Goal: Information Seeking & Learning: Learn about a topic

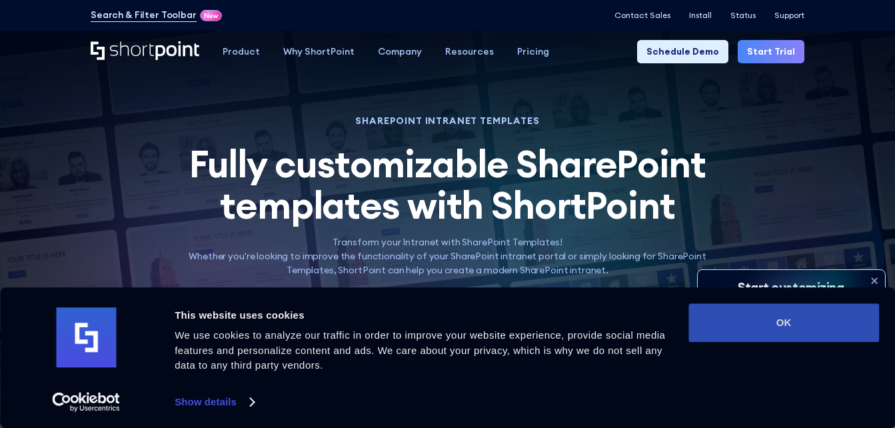
click at [785, 313] on button "OK" at bounding box center [784, 322] width 191 height 39
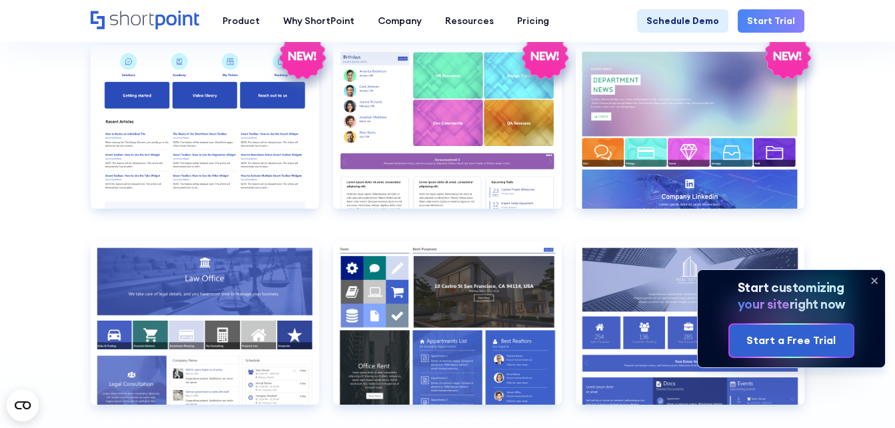
scroll to position [2466, 0]
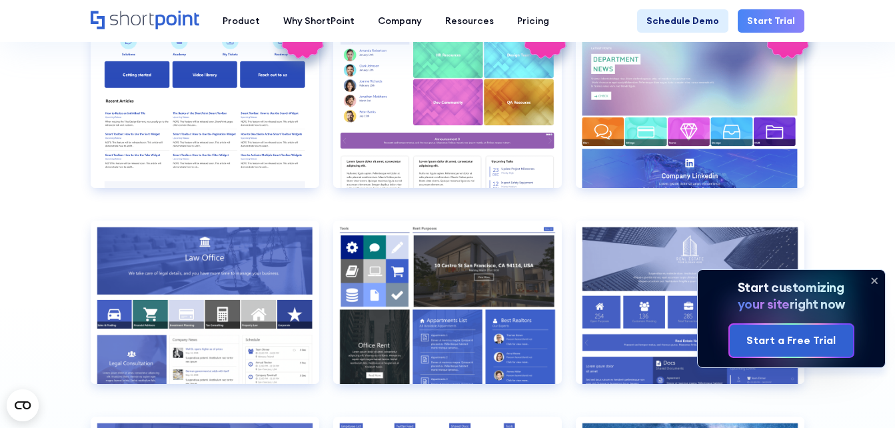
click at [873, 283] on icon at bounding box center [874, 280] width 5 height 5
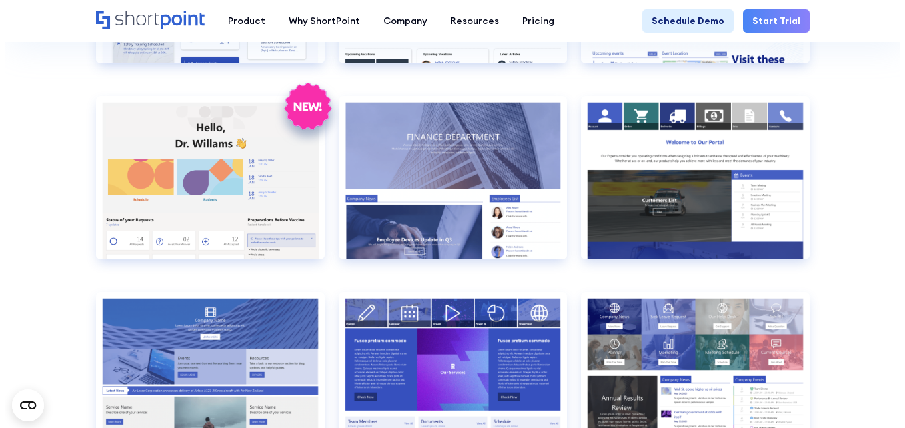
scroll to position [2000, 0]
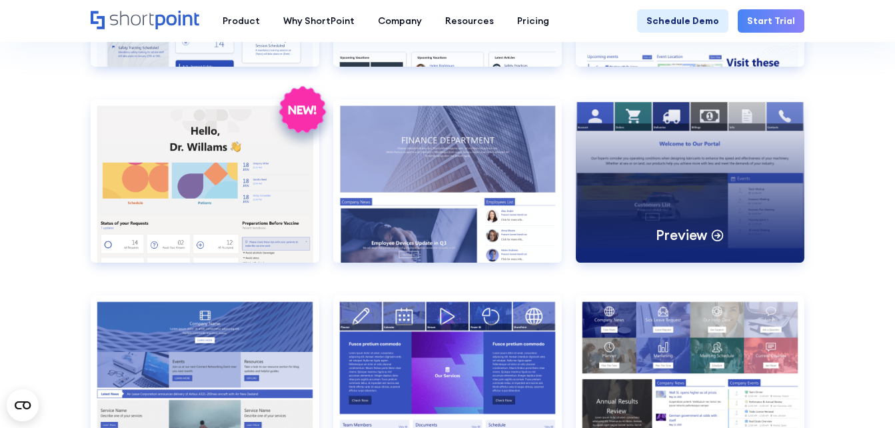
click at [681, 235] on p "Preview" at bounding box center [682, 235] width 52 height 18
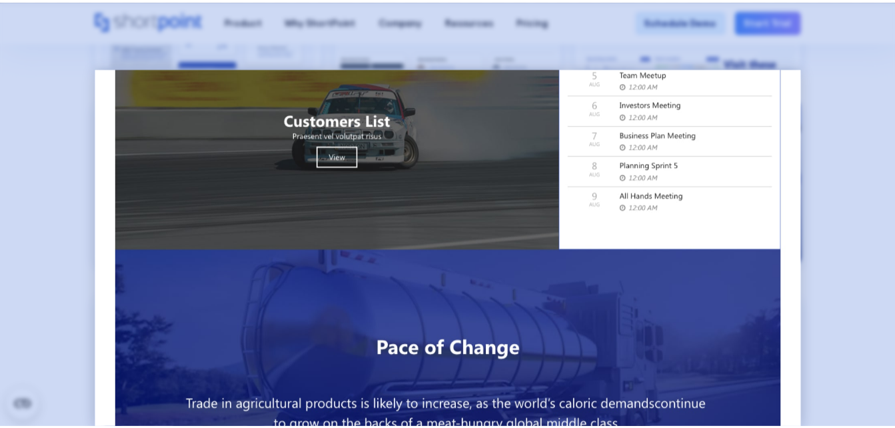
scroll to position [0, 0]
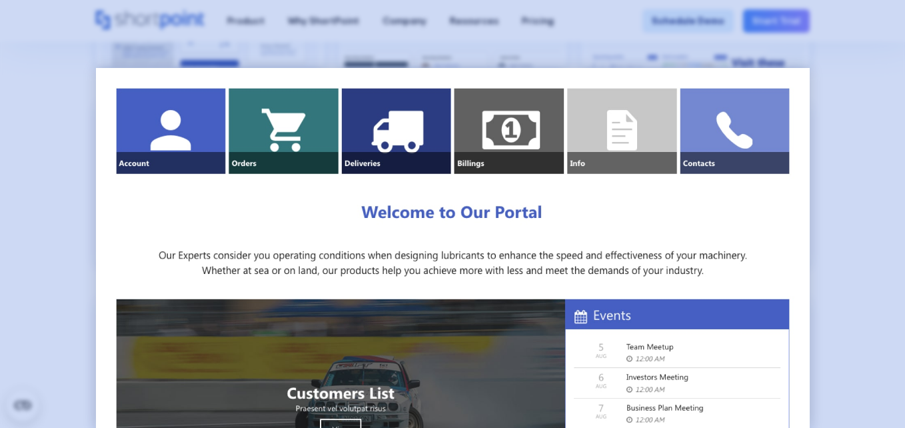
click at [40, 84] on div at bounding box center [452, 214] width 905 height 428
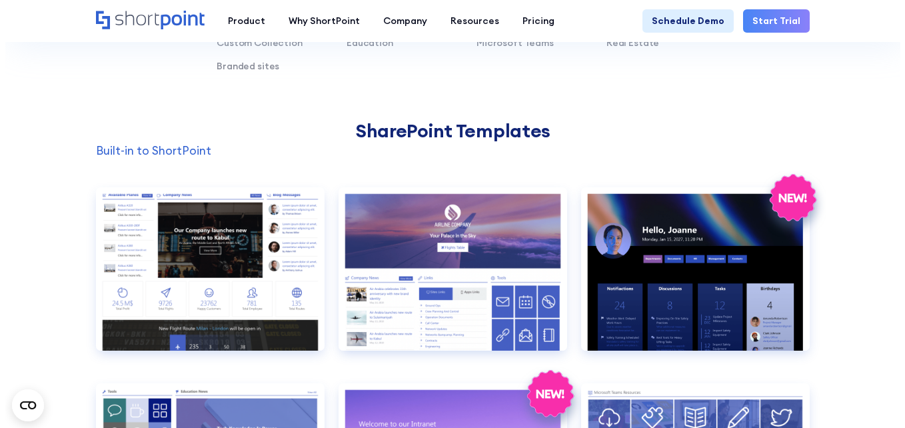
scroll to position [933, 0]
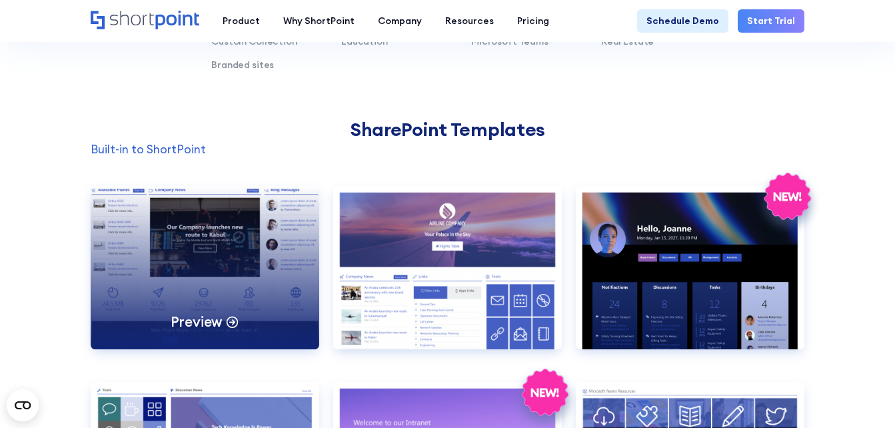
click at [185, 253] on div "Preview" at bounding box center [205, 267] width 229 height 163
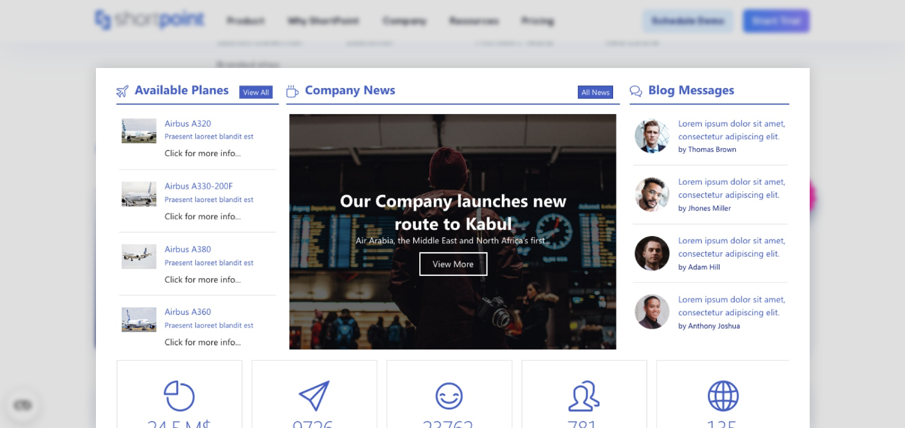
scroll to position [0, 0]
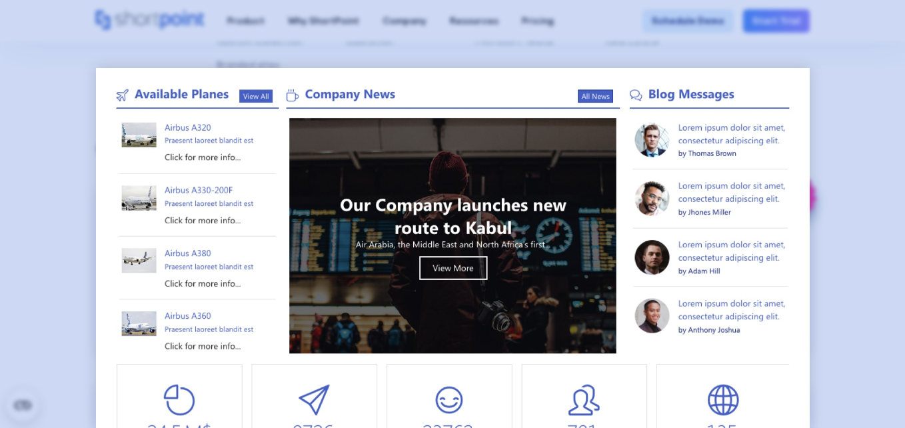
click at [59, 215] on div at bounding box center [452, 214] width 905 height 428
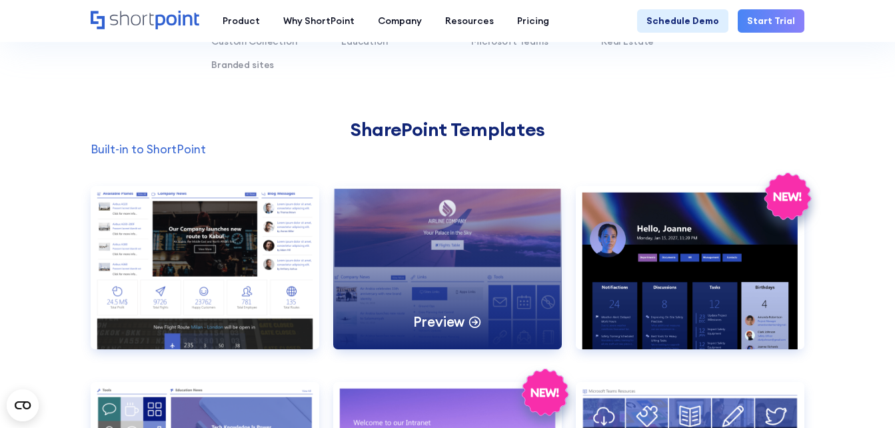
click at [441, 272] on div "Preview" at bounding box center [447, 267] width 229 height 163
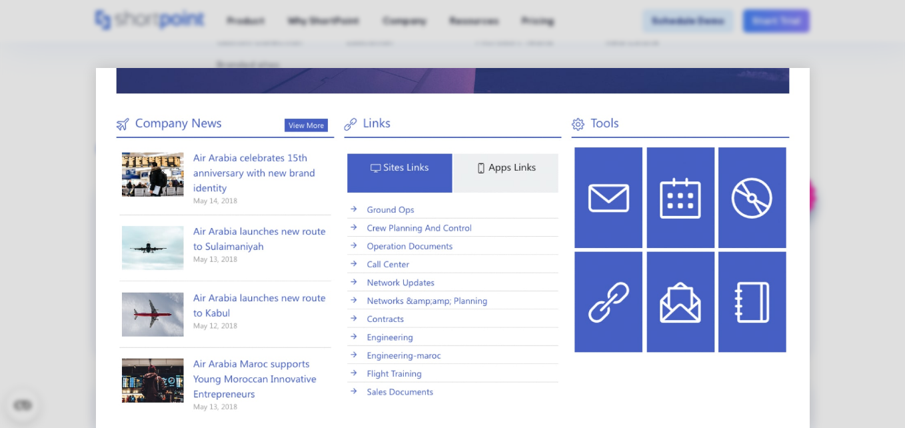
scroll to position [218, 0]
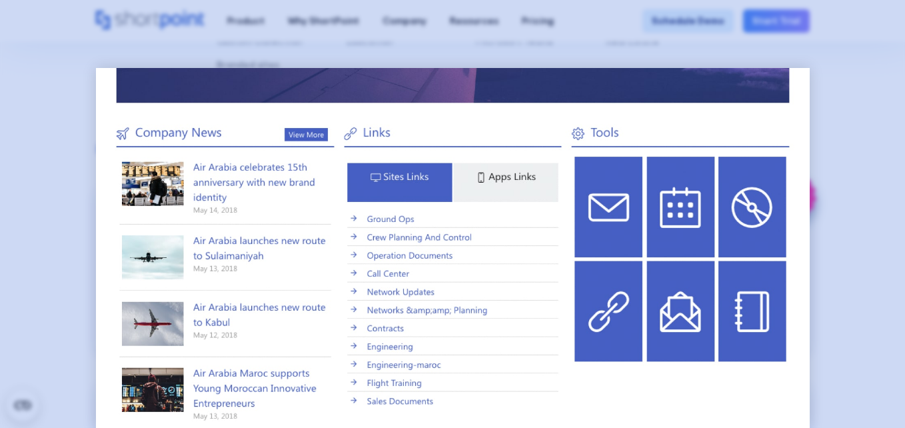
click at [53, 211] on div at bounding box center [452, 214] width 905 height 428
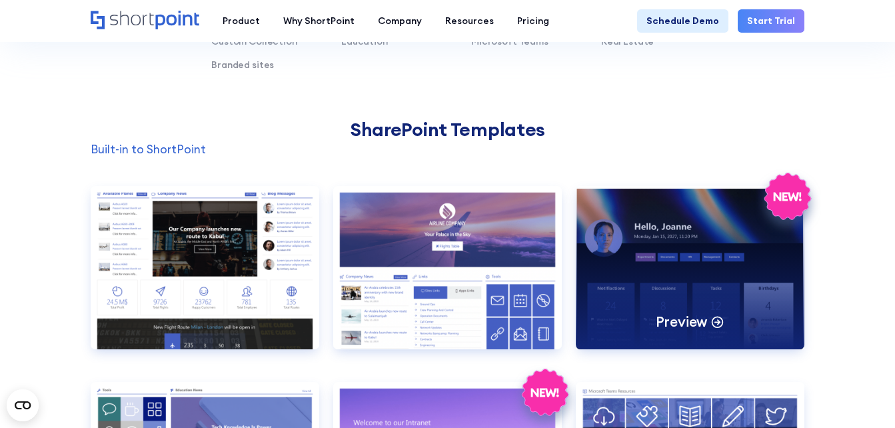
click at [680, 267] on div "Preview" at bounding box center [690, 267] width 229 height 163
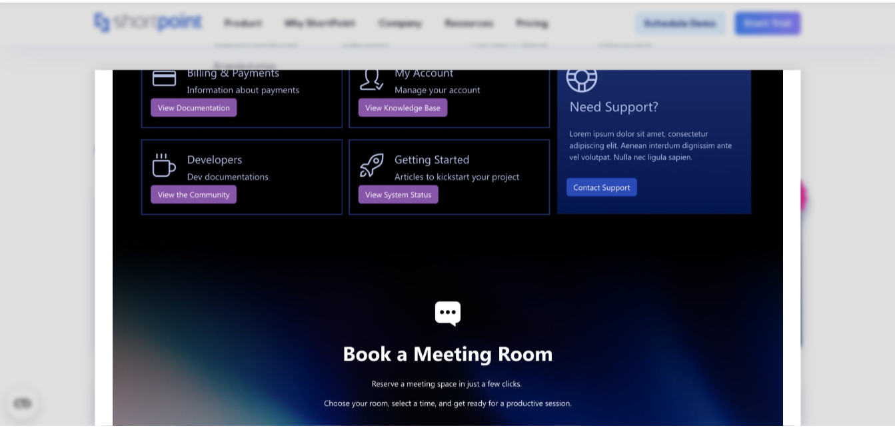
scroll to position [1458, 0]
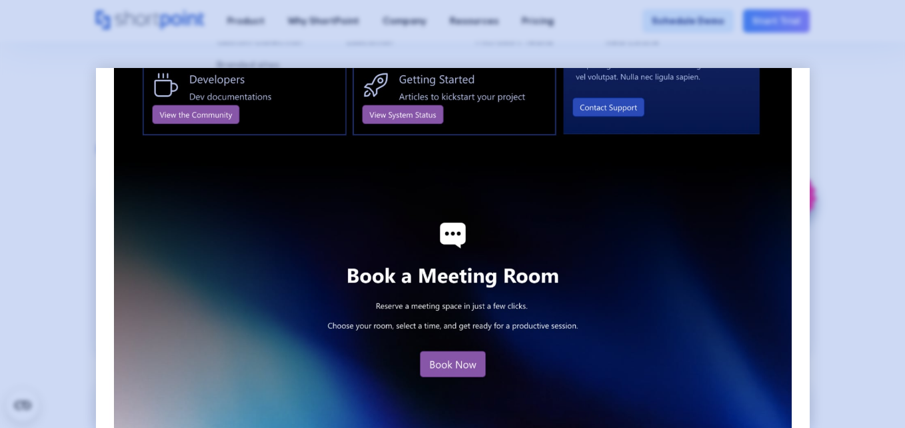
click at [52, 237] on div at bounding box center [452, 214] width 905 height 428
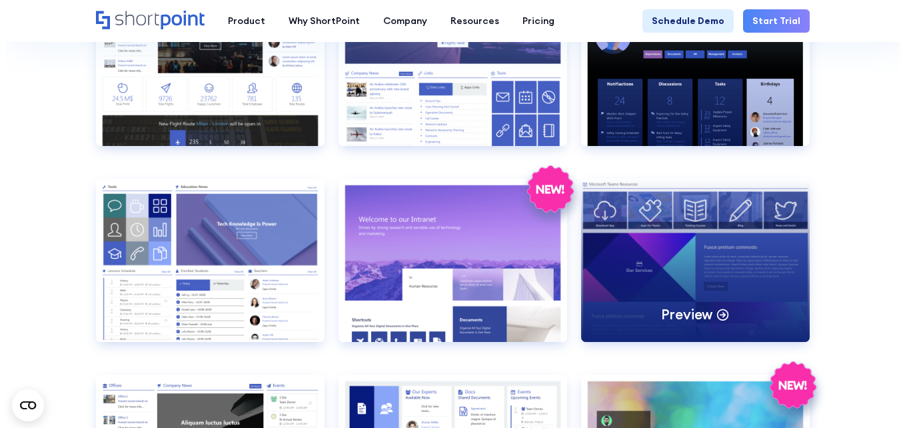
scroll to position [1200, 0]
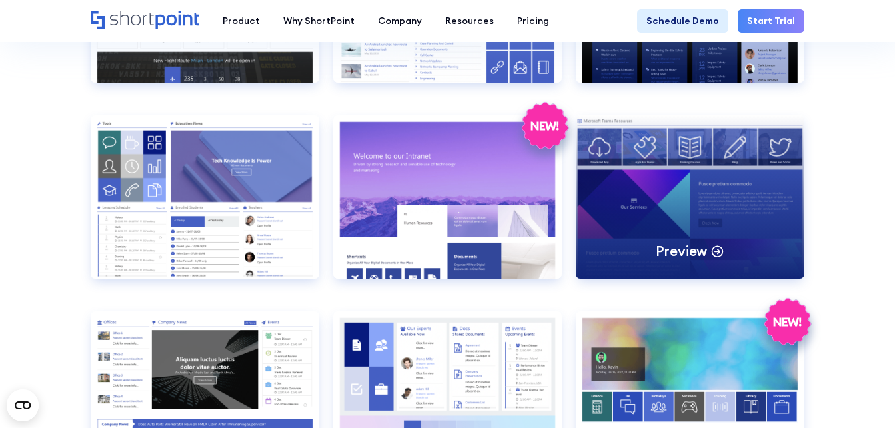
click at [685, 209] on div "Preview" at bounding box center [690, 196] width 229 height 163
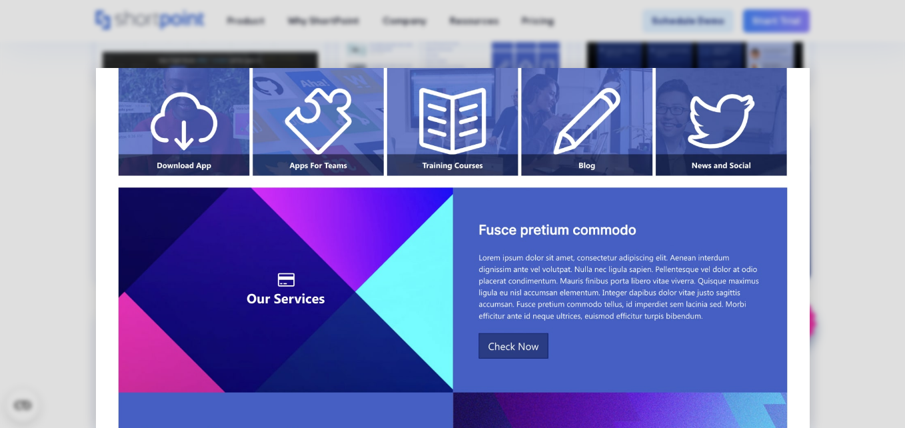
scroll to position [0, 0]
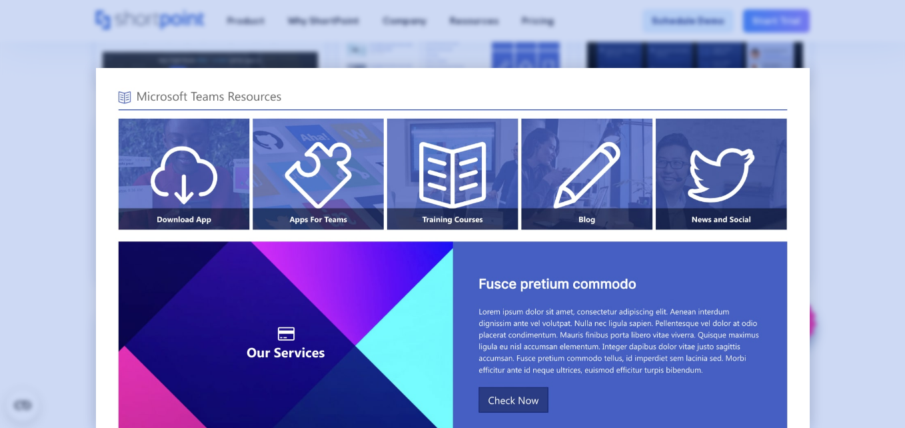
click at [37, 226] on div at bounding box center [452, 214] width 905 height 428
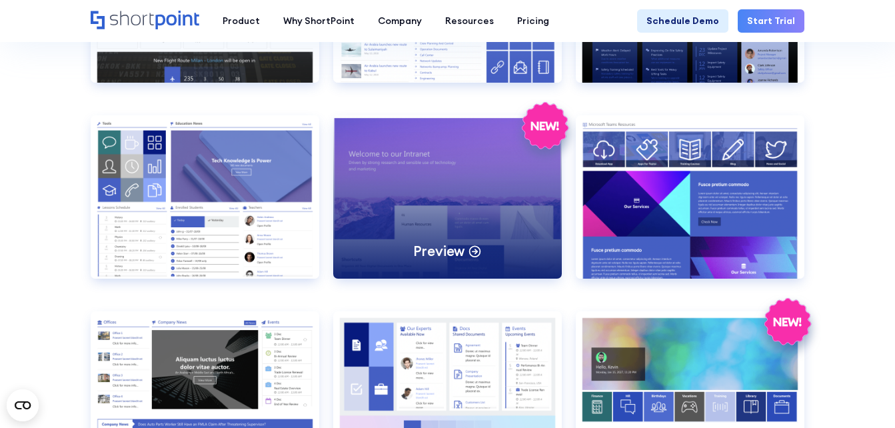
click at [460, 208] on div "Preview" at bounding box center [447, 196] width 229 height 163
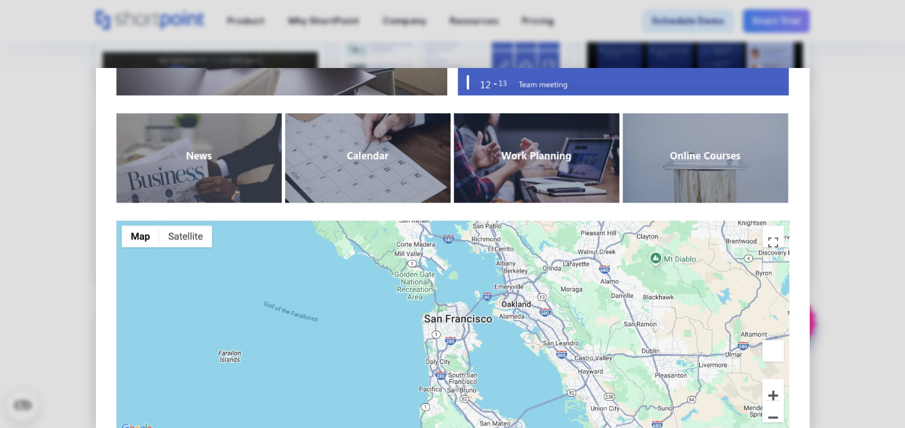
scroll to position [1023, 0]
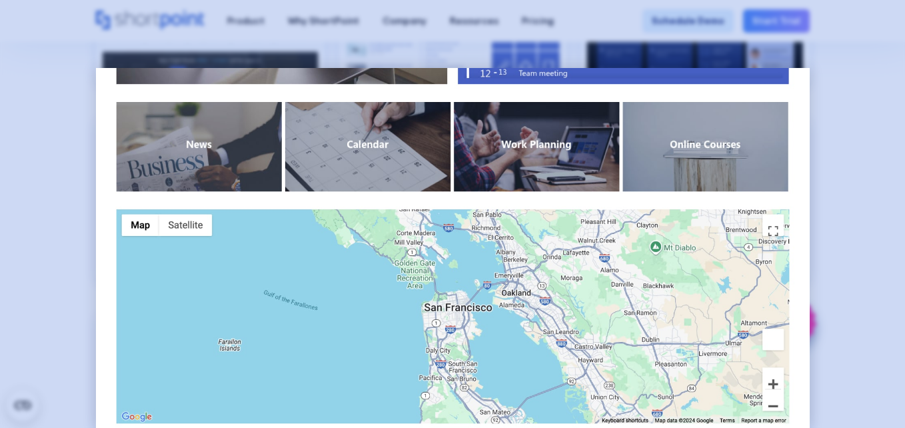
click at [41, 233] on div at bounding box center [452, 214] width 905 height 428
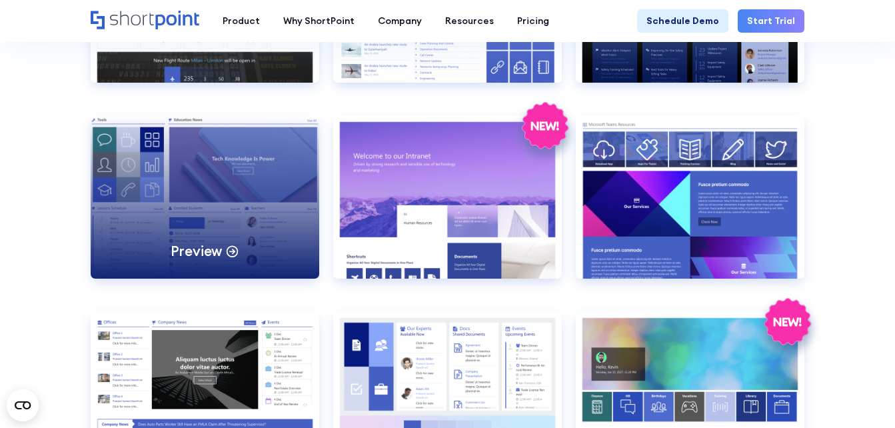
click at [163, 211] on div "Preview" at bounding box center [205, 196] width 229 height 163
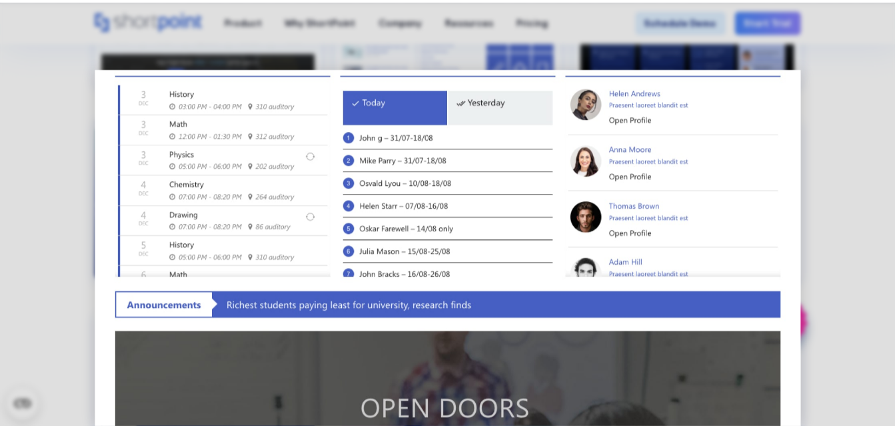
scroll to position [243, 0]
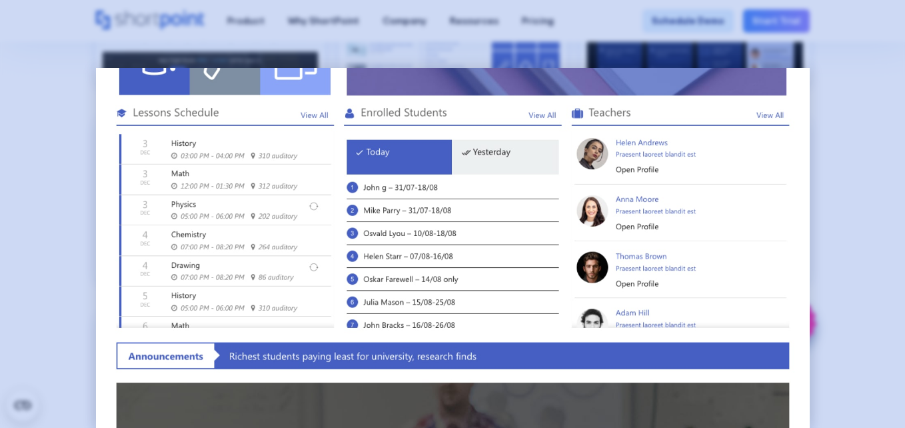
click at [50, 199] on div at bounding box center [452, 214] width 905 height 428
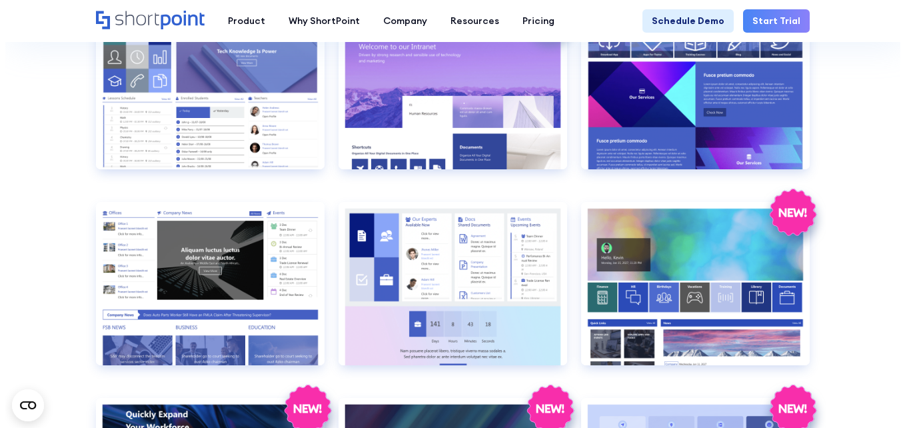
scroll to position [1400, 0]
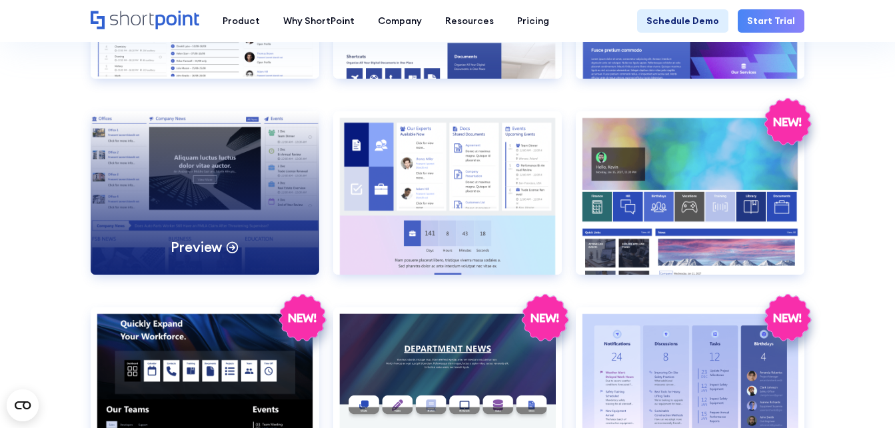
click at [209, 182] on div "Preview" at bounding box center [205, 192] width 229 height 163
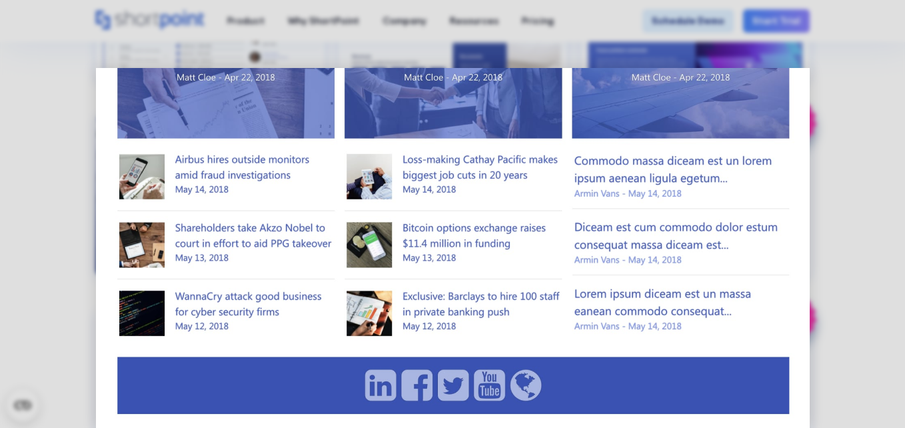
scroll to position [505, 0]
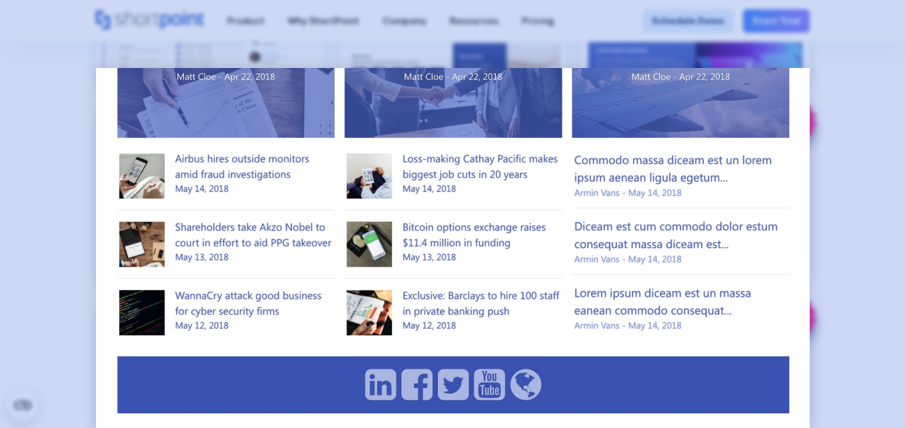
click at [75, 299] on div at bounding box center [452, 214] width 905 height 428
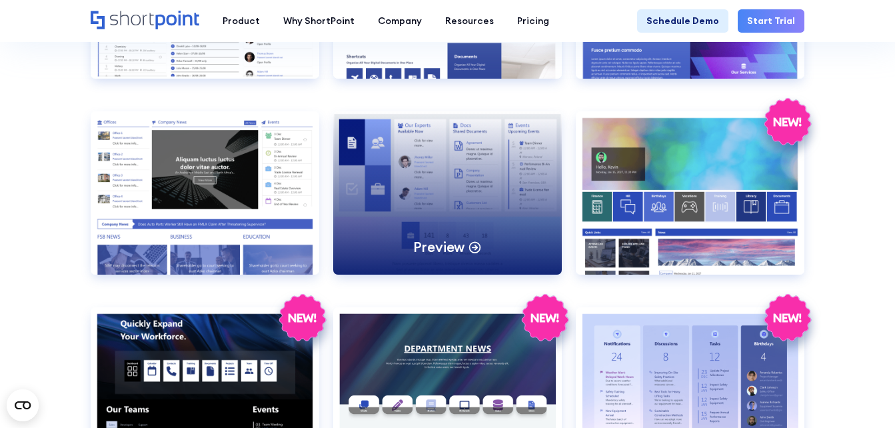
click at [472, 199] on div "Preview" at bounding box center [447, 192] width 229 height 163
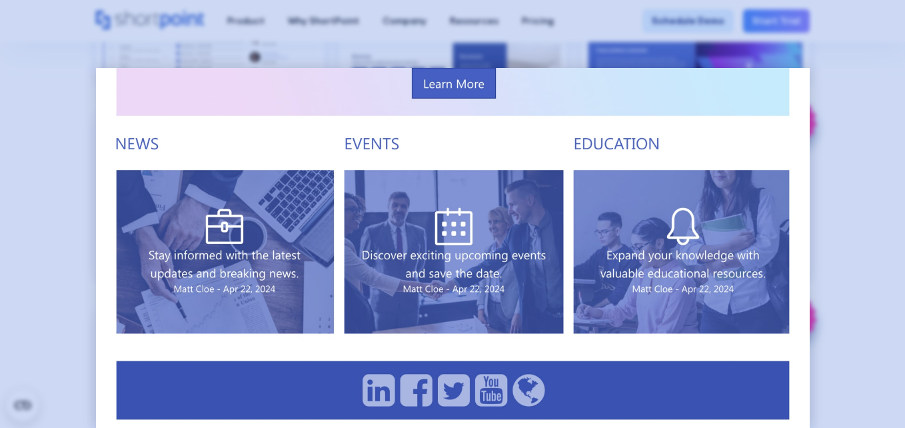
click at [845, 213] on div at bounding box center [452, 214] width 905 height 428
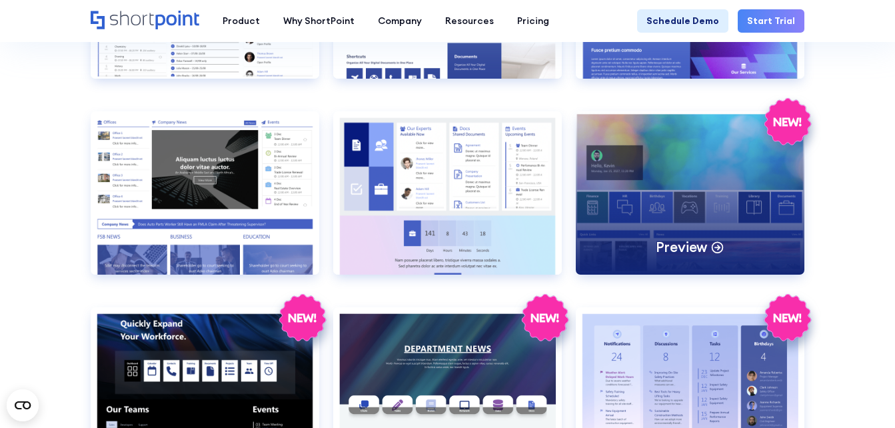
click at [701, 212] on div "Preview" at bounding box center [690, 192] width 229 height 163
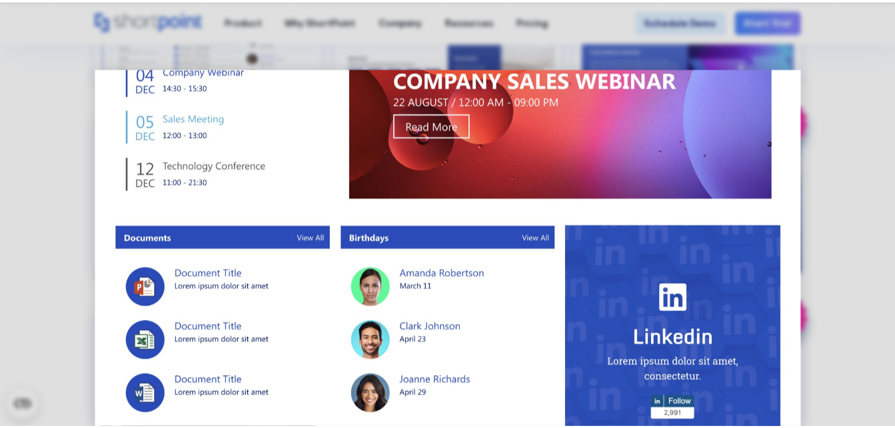
scroll to position [777, 0]
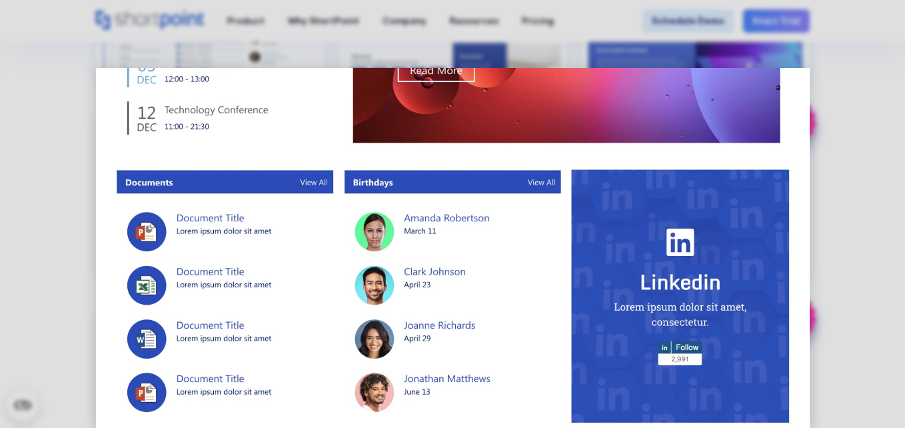
click at [860, 245] on div at bounding box center [452, 214] width 905 height 428
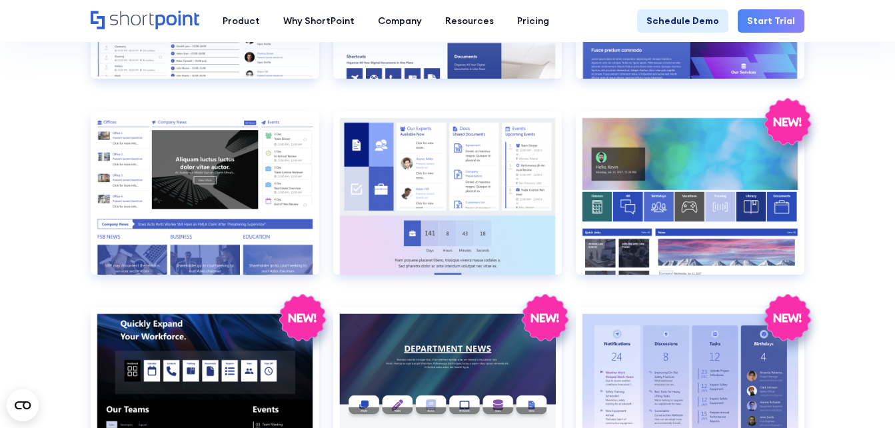
click at [39, 207] on section "SHAREPOINT INTRANET TEMPLATES Fully customizable SharePoint templates with Shor…" at bounding box center [447, 340] width 895 height 3433
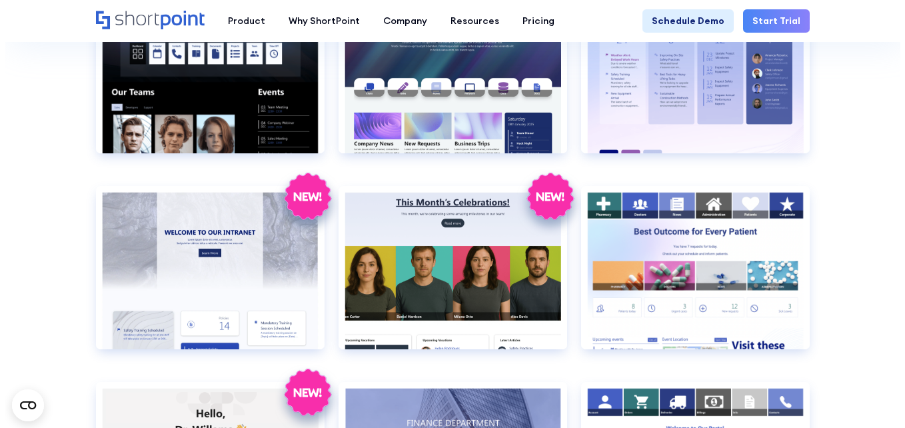
scroll to position [1800, 0]
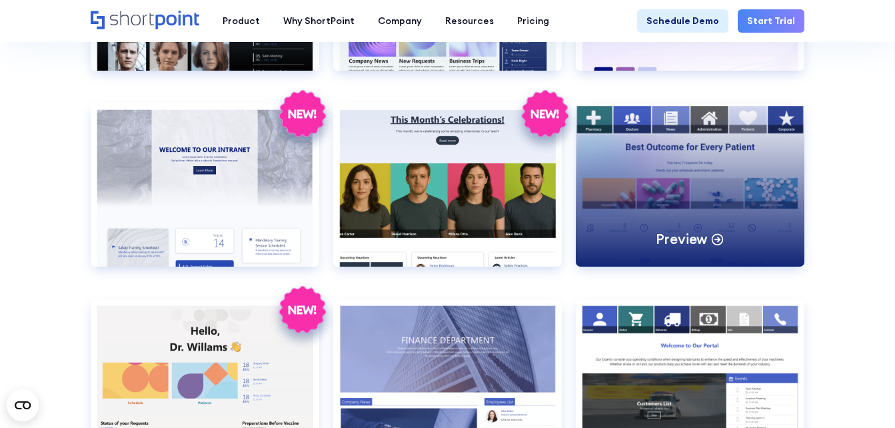
click at [693, 180] on div "Preview" at bounding box center [690, 184] width 229 height 163
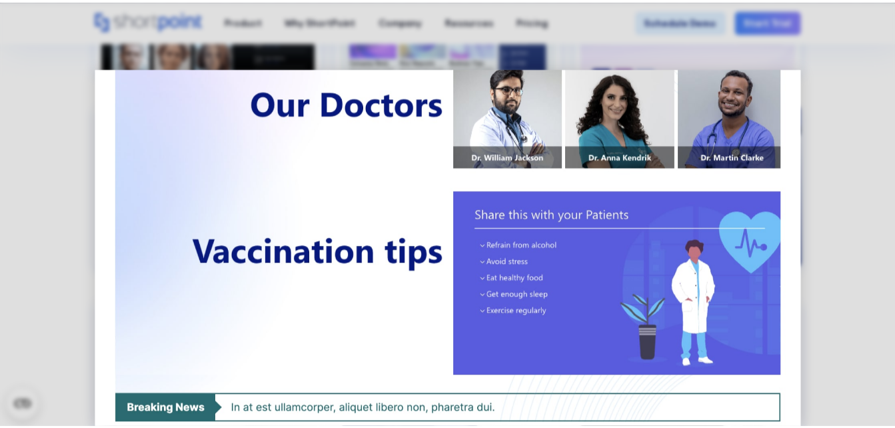
scroll to position [739, 0]
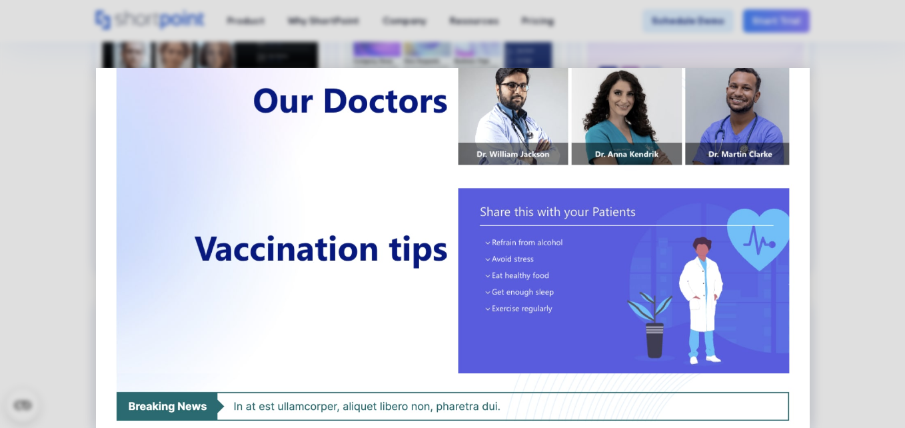
click at [28, 201] on div at bounding box center [452, 214] width 905 height 428
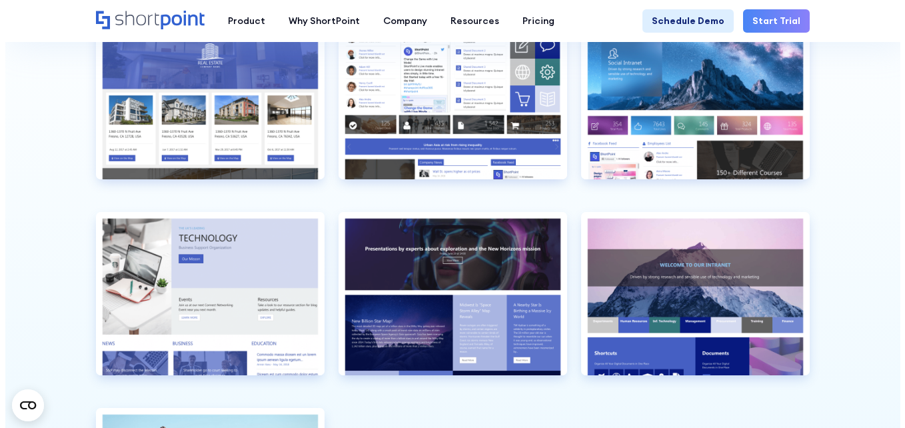
scroll to position [3066, 0]
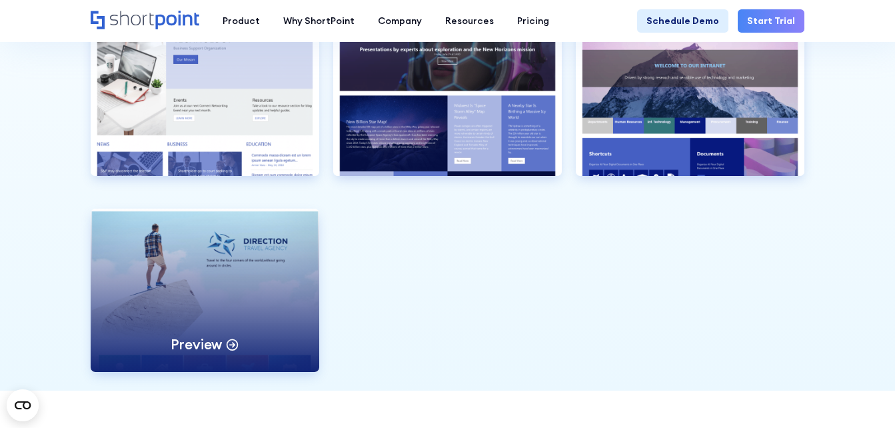
click at [204, 283] on div "Preview" at bounding box center [205, 290] width 229 height 163
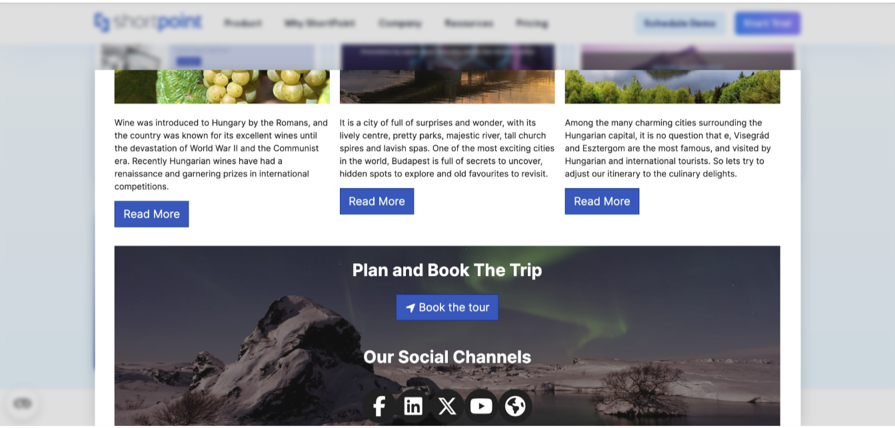
scroll to position [1361, 0]
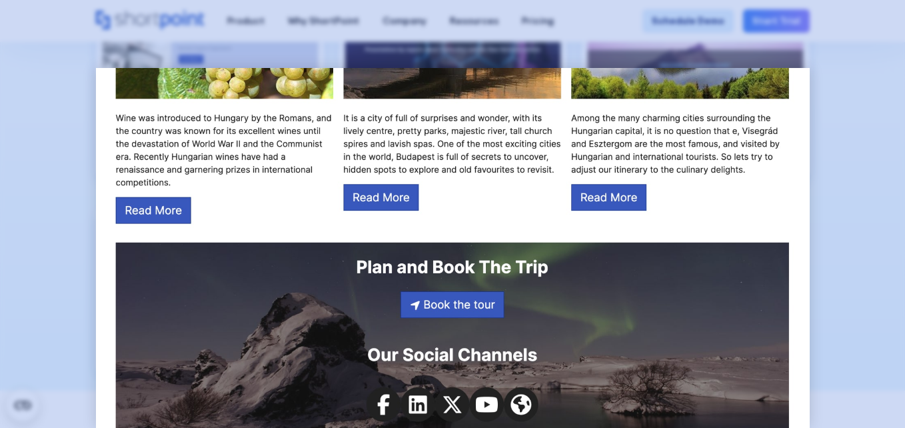
click at [55, 191] on div at bounding box center [452, 214] width 905 height 428
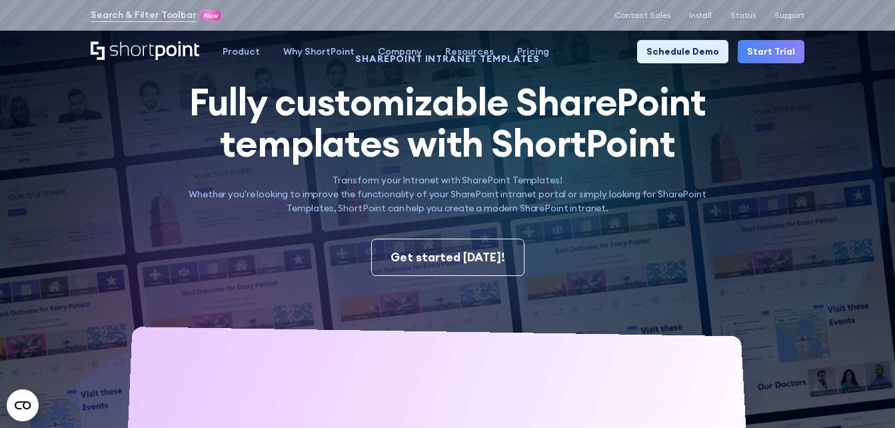
scroll to position [0, 0]
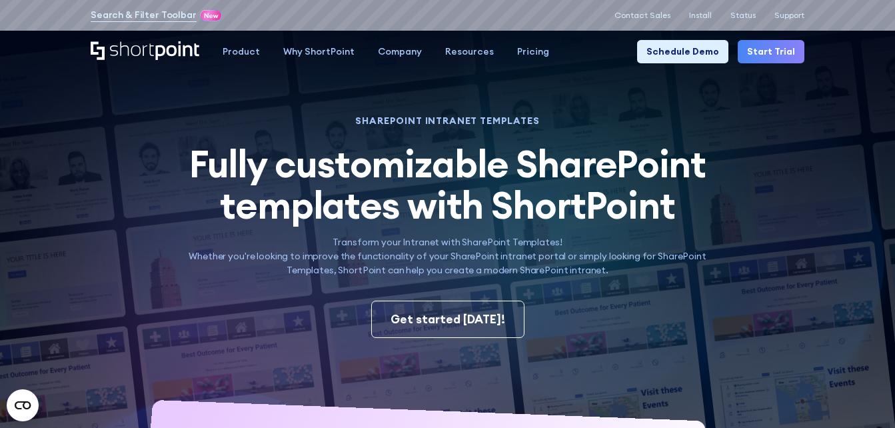
click at [59, 77] on img at bounding box center [425, 294] width 940 height 589
